Goal: Task Accomplishment & Management: Manage account settings

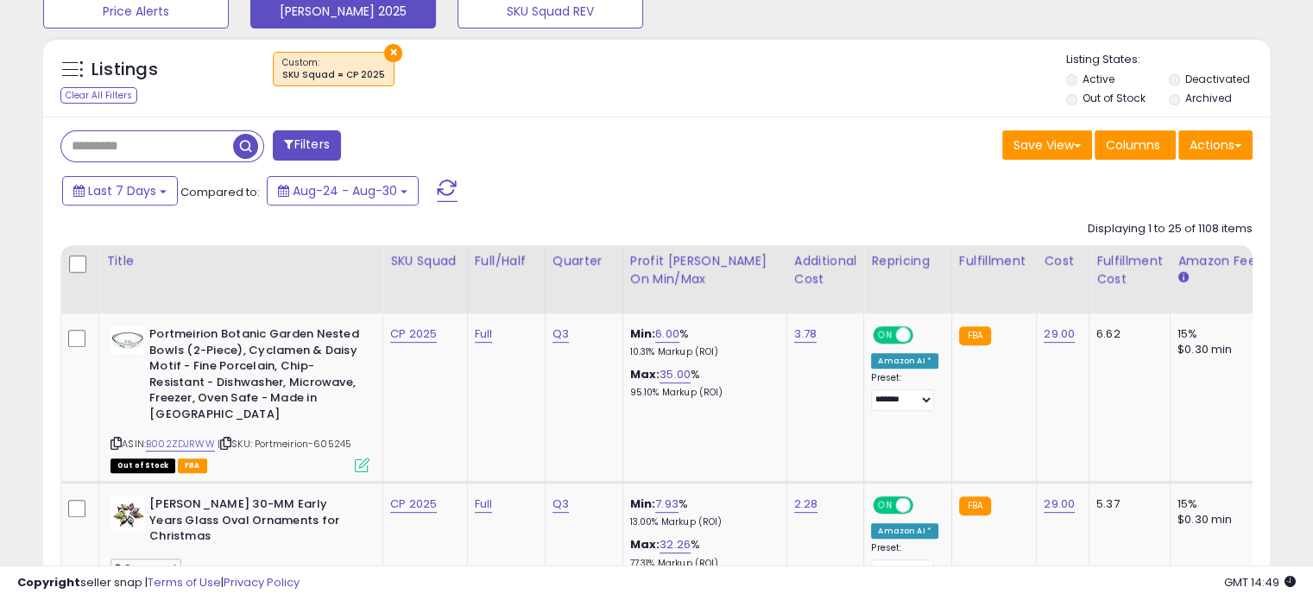
scroll to position [620, 0]
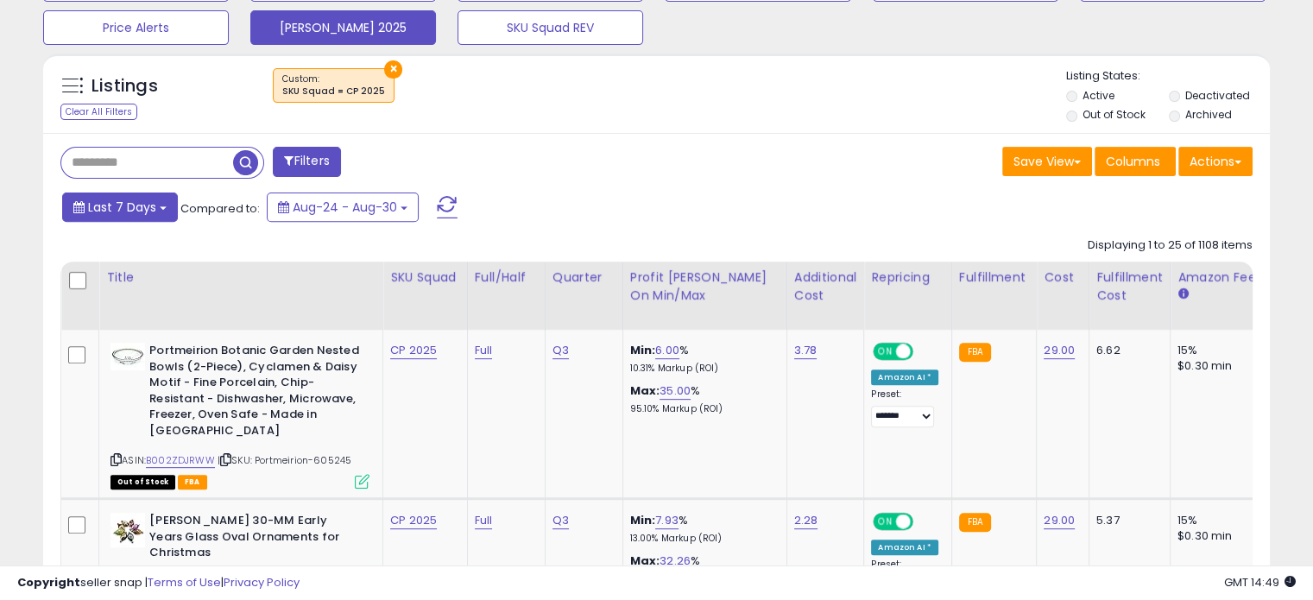
click at [126, 203] on span "Last 7 Days" at bounding box center [122, 207] width 68 height 17
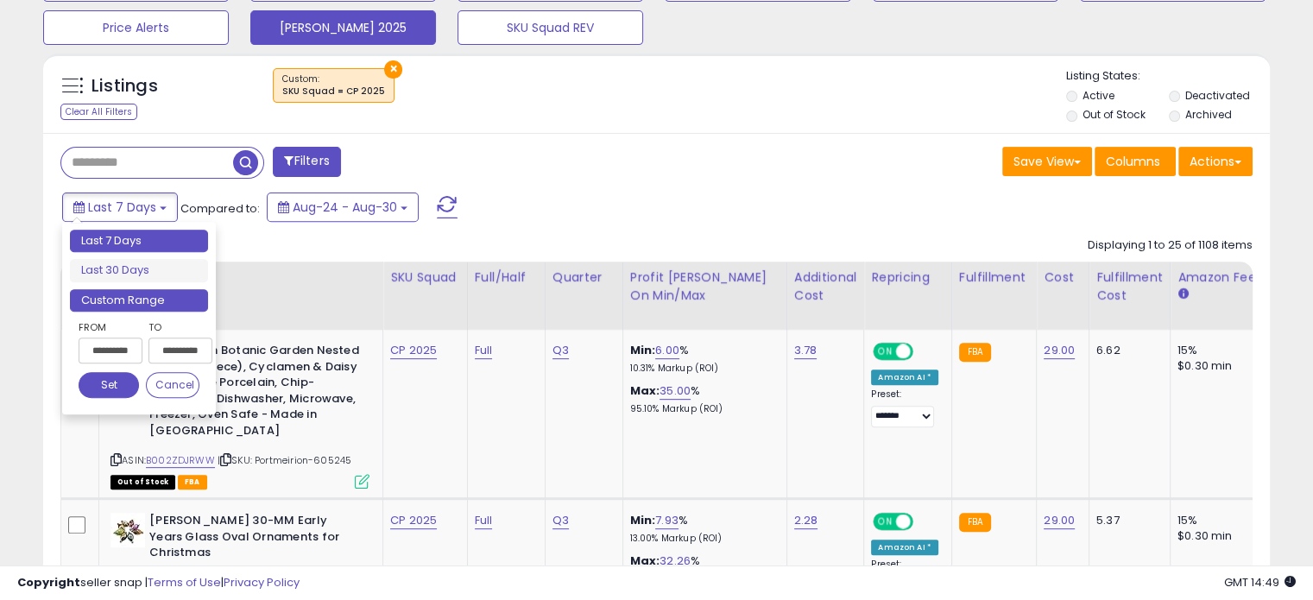
click at [145, 296] on li "Custom Range" at bounding box center [139, 300] width 138 height 23
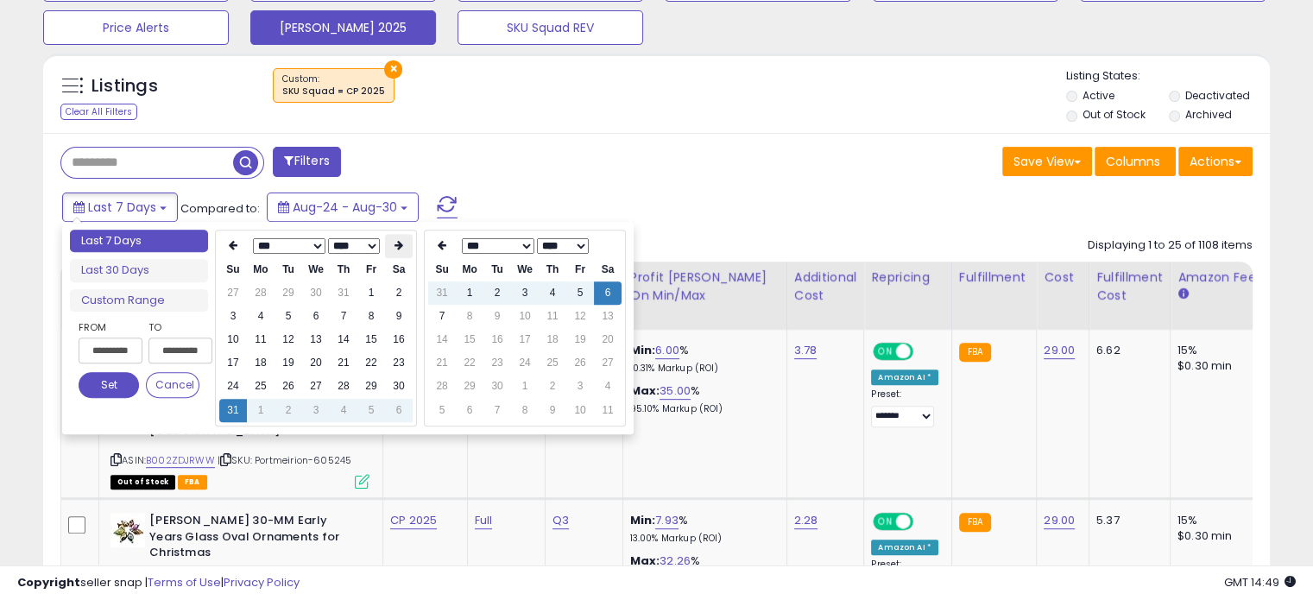
click at [392, 244] on th at bounding box center [399, 246] width 28 height 24
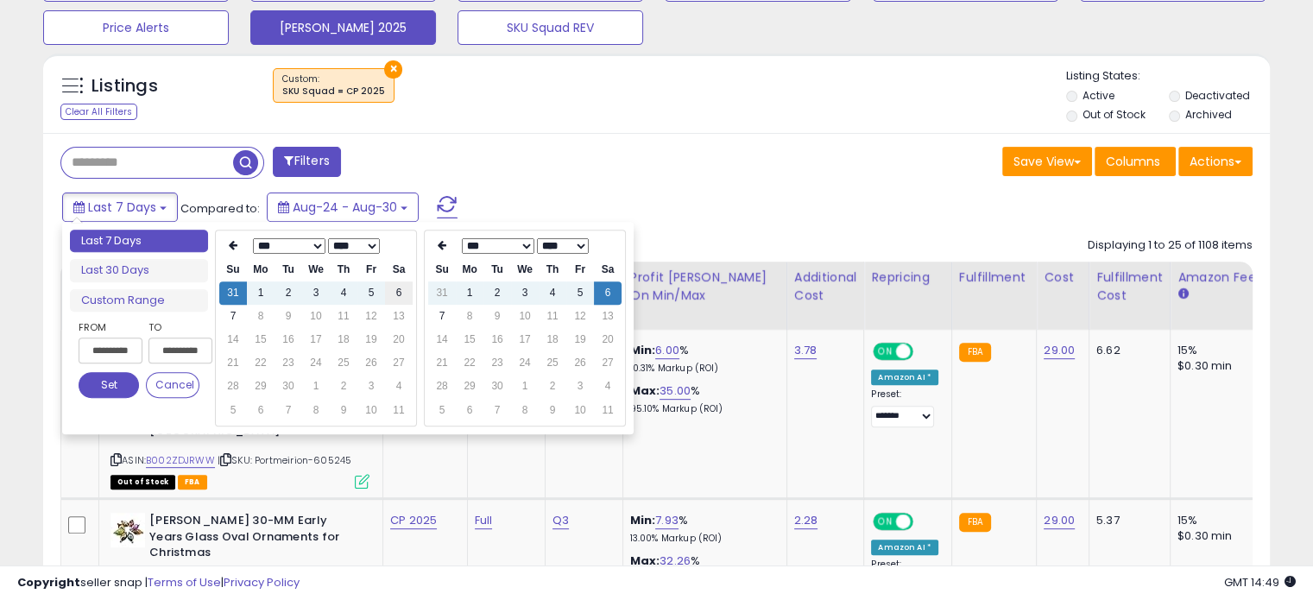
click at [399, 296] on td "6" at bounding box center [399, 292] width 28 height 23
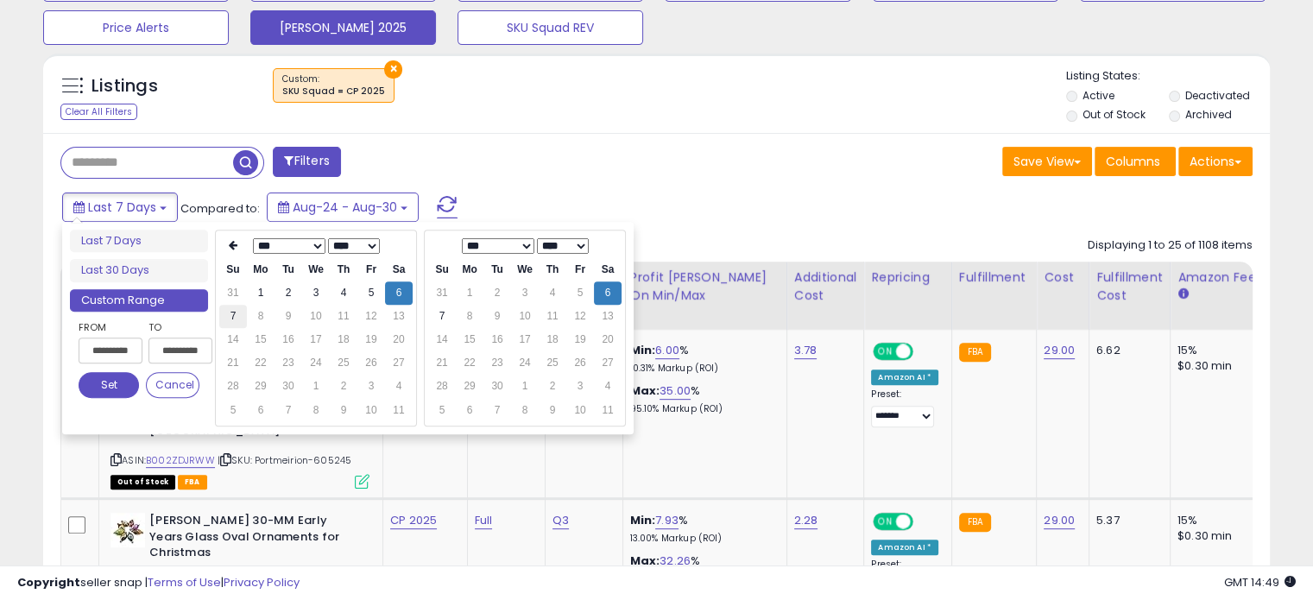
type input "**********"
click at [219, 306] on td "7" at bounding box center [233, 316] width 28 height 23
type input "**********"
click at [110, 380] on button "Set" at bounding box center [109, 385] width 60 height 26
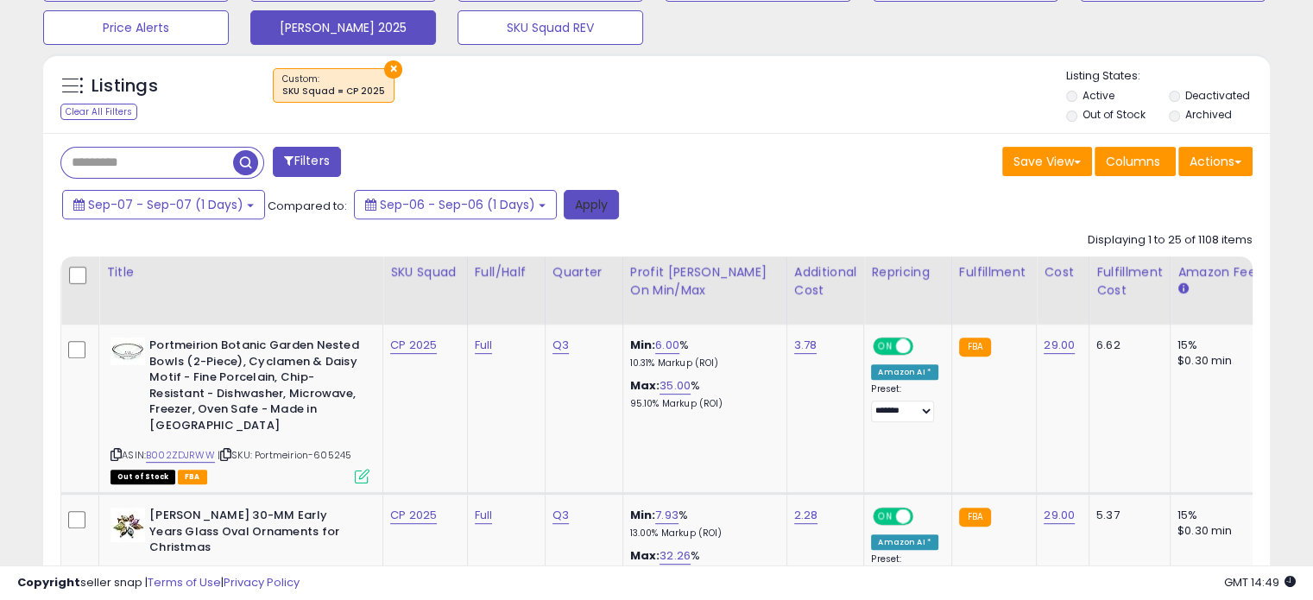
click at [601, 196] on button "Apply" at bounding box center [591, 204] width 55 height 29
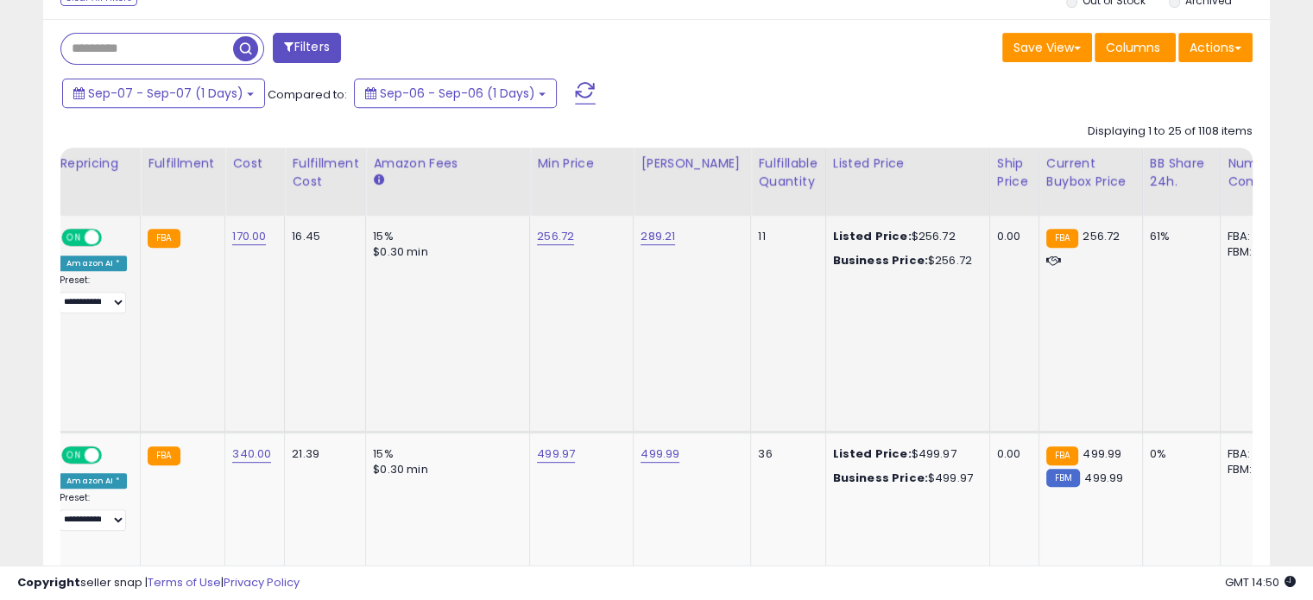
scroll to position [0, 0]
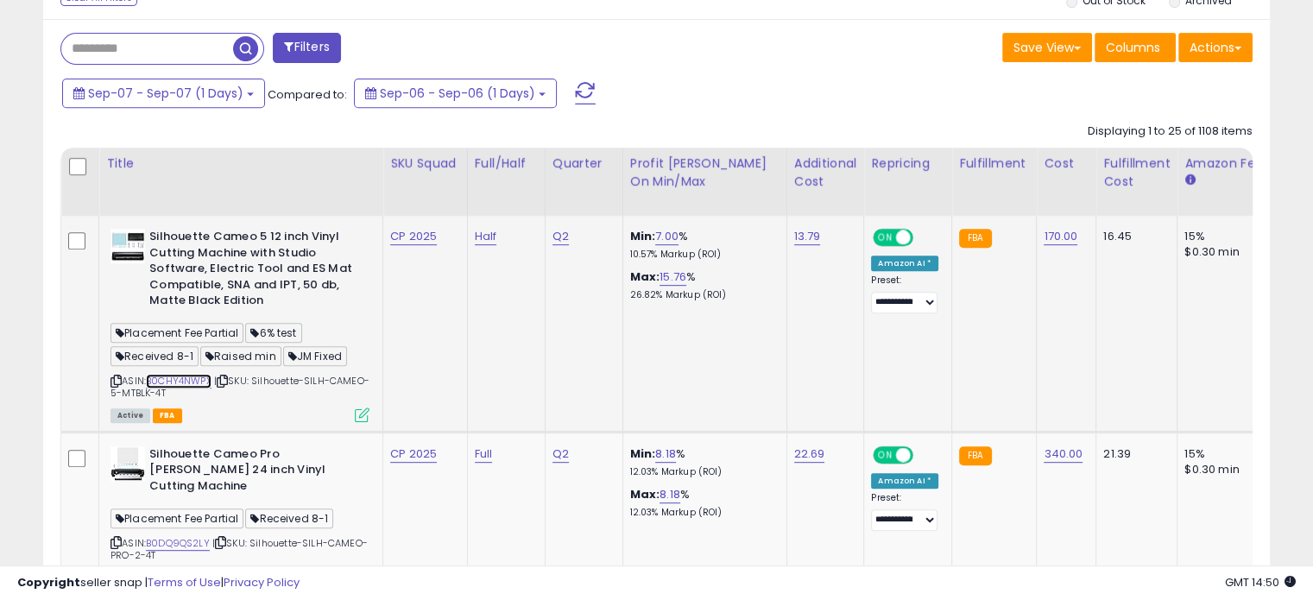
click at [200, 377] on link "B0CHY4NWPX" at bounding box center [179, 381] width 66 height 15
click at [670, 230] on link "7.00" at bounding box center [666, 236] width 23 height 17
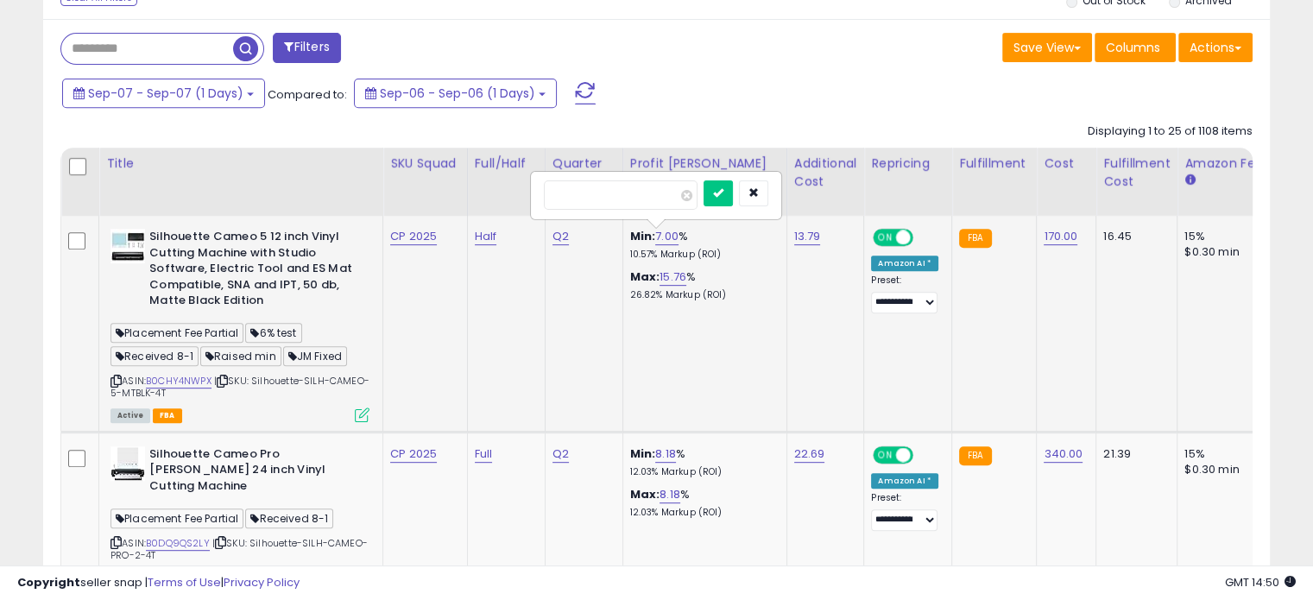
type input "*"
type input "*****"
click at [733, 192] on button "submit" at bounding box center [718, 193] width 29 height 26
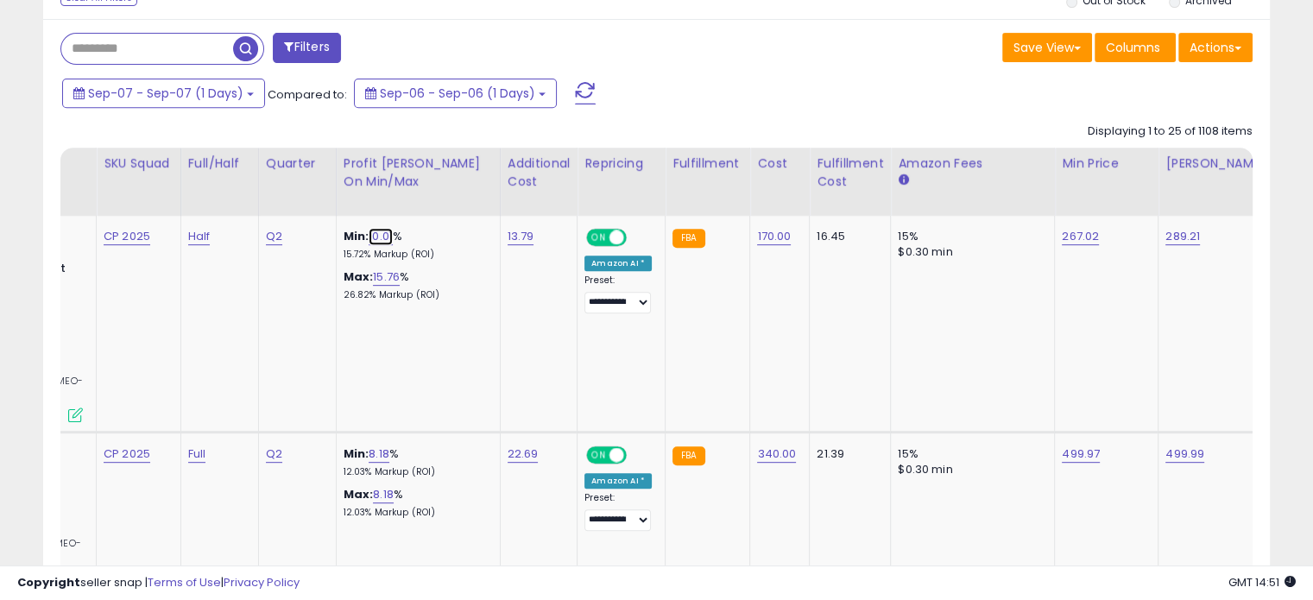
click at [384, 231] on link "10.01" at bounding box center [381, 236] width 24 height 17
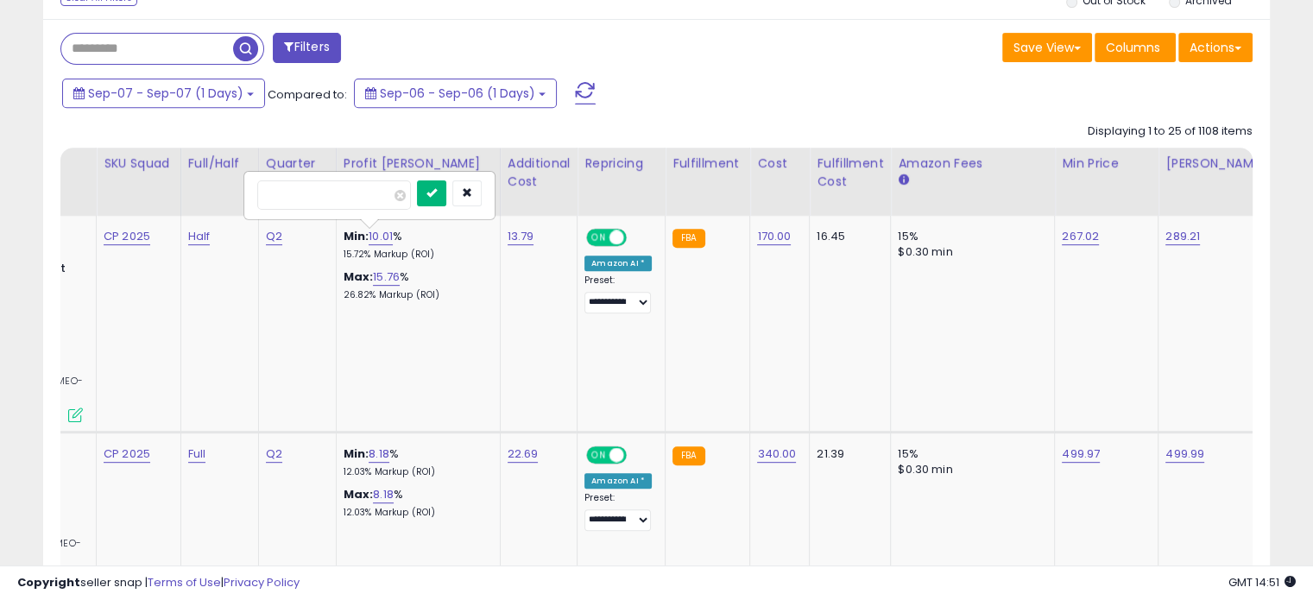
type input "*****"
click at [437, 194] on icon "submit" at bounding box center [431, 192] width 10 height 10
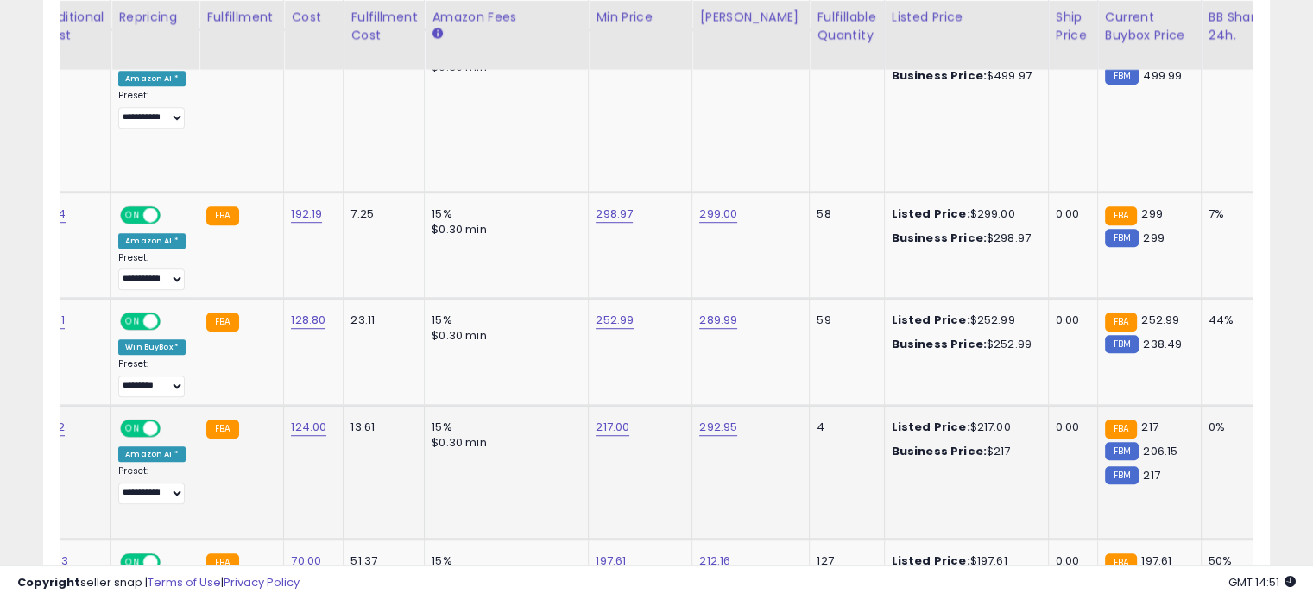
scroll to position [0, 755]
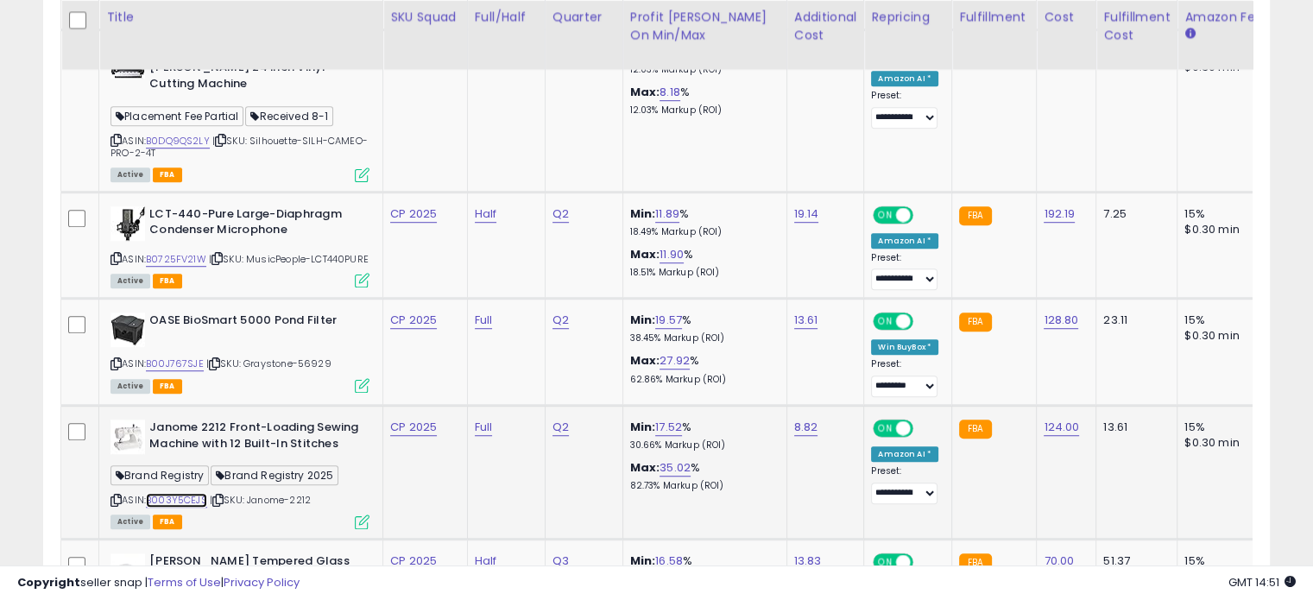
click at [186, 493] on link "B003Y5CEJS" at bounding box center [176, 500] width 61 height 15
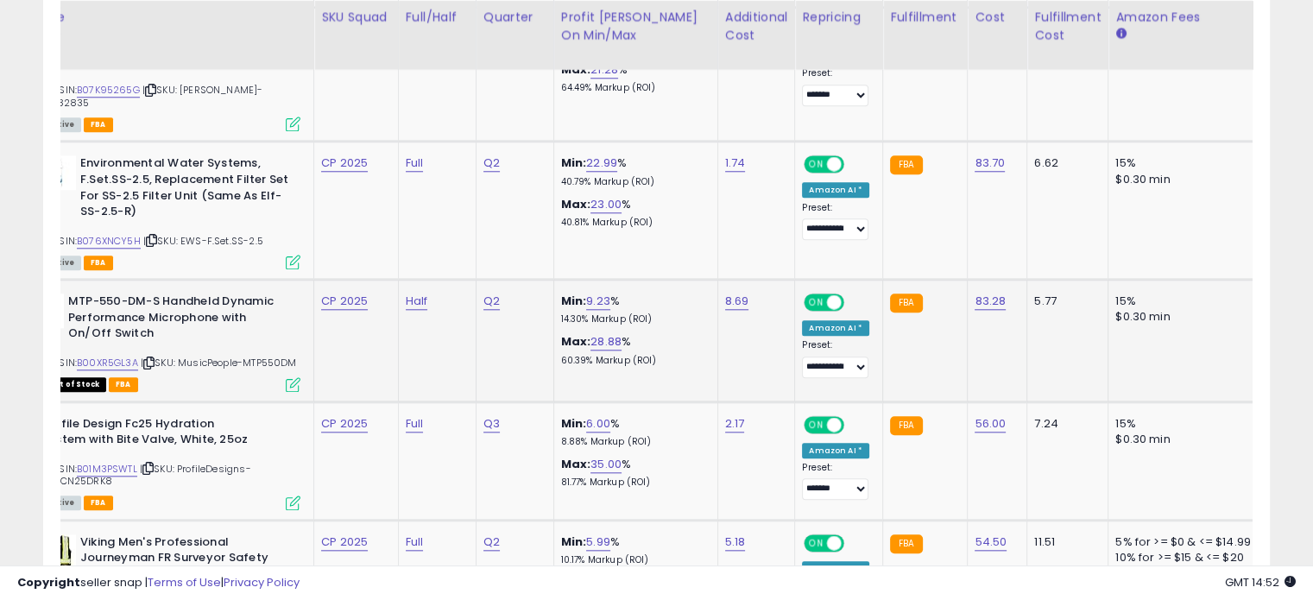
scroll to position [0, 345]
